Goal: Information Seeking & Learning: Learn about a topic

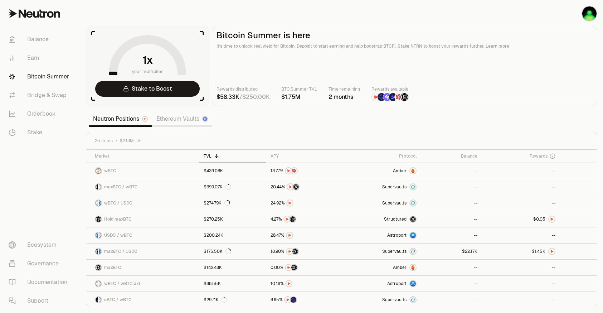
click at [288, 43] on p "It's time to unlock real yield for Bitcoin. Deposit to start earning and help b…" at bounding box center [405, 46] width 376 height 7
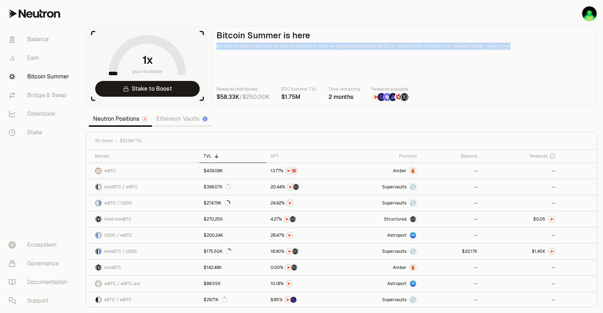
click at [288, 43] on p "It's time to unlock real yield for Bitcoin. Deposit to start earning and help b…" at bounding box center [405, 46] width 376 height 7
drag, startPoint x: 288, startPoint y: 43, endPoint x: 247, endPoint y: 48, distance: 40.8
click at [247, 48] on p "It's time to unlock real yield for Bitcoin. Deposit to start earning and help b…" at bounding box center [405, 46] width 376 height 7
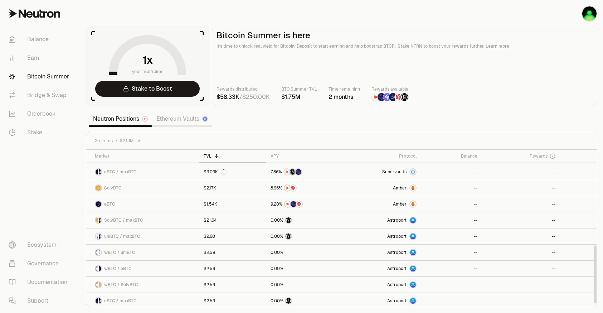
scroll to position [259, 0]
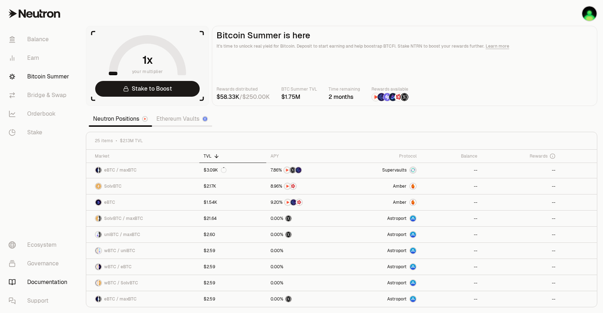
click at [48, 283] on link "Documentation" at bounding box center [40, 282] width 74 height 19
click at [406, 185] on span "Amber" at bounding box center [400, 186] width 14 height 6
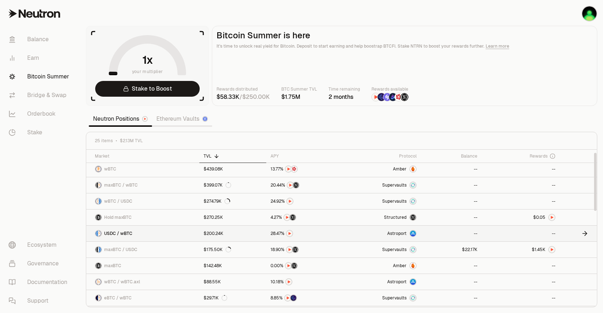
scroll to position [0, 0]
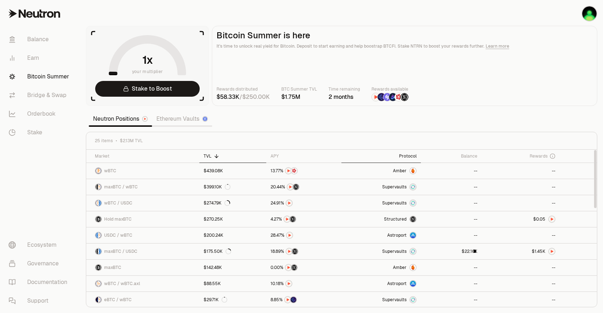
click at [412, 155] on div "Protocol" at bounding box center [381, 156] width 71 height 6
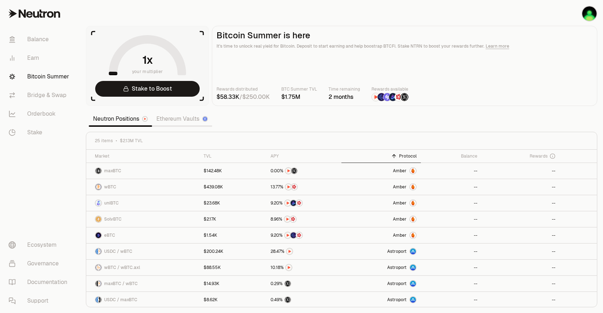
click at [333, 76] on main "Bitcoin Summer is here It's time to unlock real yield for Bitcoin. Deposit to s…" at bounding box center [405, 66] width 386 height 80
click at [291, 98] on span "0 1 2 3 4 5 6 7 8 9 . 0 1 2 3 4 5 6 7 8 9 0 1 2 3 4 5 6 7 8 9" at bounding box center [290, 97] width 16 height 9
drag, startPoint x: 291, startPoint y: 98, endPoint x: 284, endPoint y: 108, distance: 12.8
click at [284, 108] on section "your multiplier Stake to Boost Bitcoin Summer is here It's time to unlock real …" at bounding box center [341, 156] width 523 height 313
click at [178, 120] on link "Ethereum Vaults" at bounding box center [182, 119] width 60 height 14
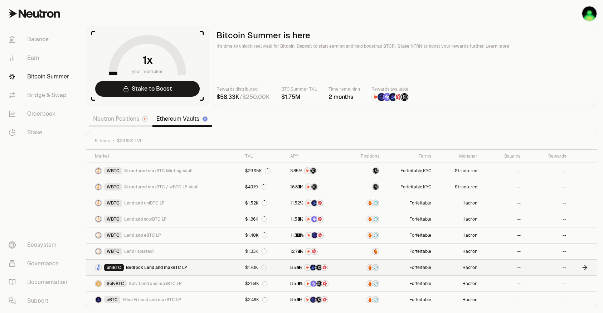
scroll to position [1, 0]
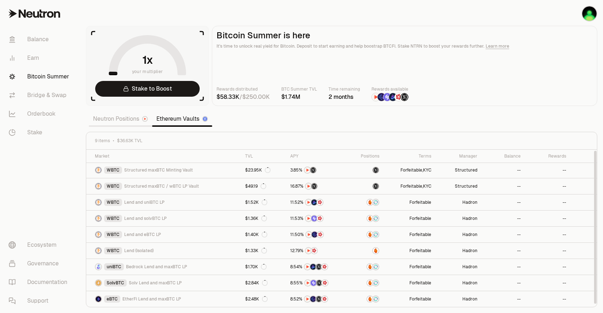
click at [108, 121] on link "Neutron Positions" at bounding box center [120, 119] width 63 height 14
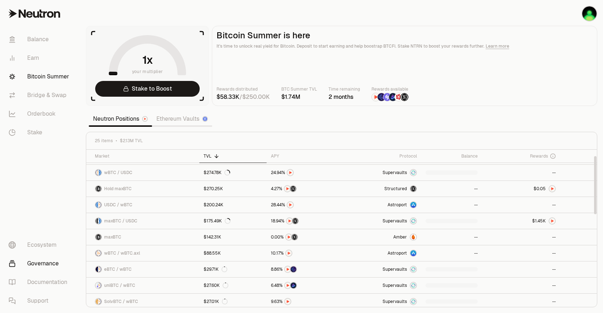
scroll to position [72, 0]
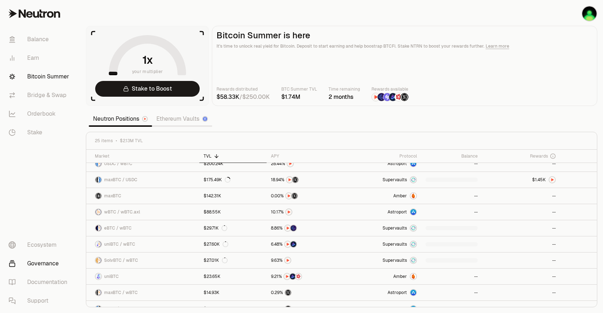
click at [40, 267] on link "Governance" at bounding box center [40, 263] width 74 height 19
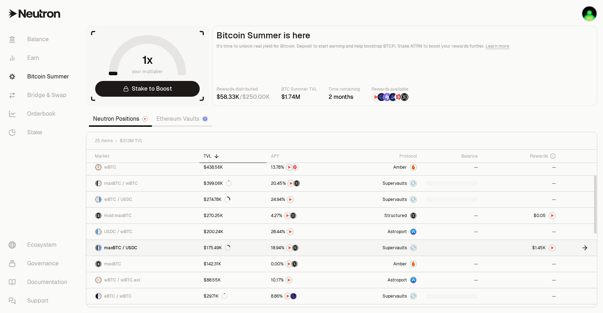
scroll to position [0, 0]
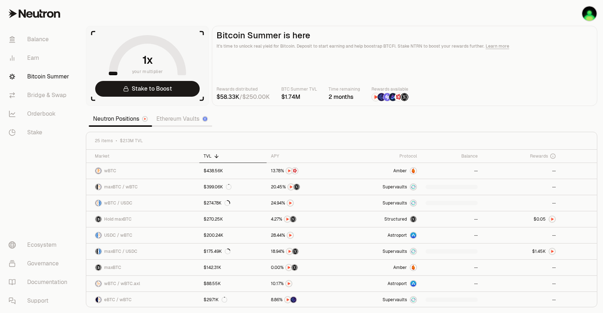
click at [315, 117] on section "your multiplier Stake to Boost Bitcoin Summer is here It's time to unlock real …" at bounding box center [341, 156] width 523 height 313
drag, startPoint x: 346, startPoint y: 114, endPoint x: 332, endPoint y: 116, distance: 13.7
click at [328, 117] on section "your multiplier Stake to Boost Bitcoin Summer is here It's time to unlock real …" at bounding box center [341, 156] width 523 height 313
drag, startPoint x: 335, startPoint y: 115, endPoint x: 344, endPoint y: 45, distance: 70.8
click at [318, 120] on section "your multiplier Stake to Boost Bitcoin Summer is here It's time to unlock real …" at bounding box center [341, 156] width 523 height 313
